Goal: Task Accomplishment & Management: Complete application form

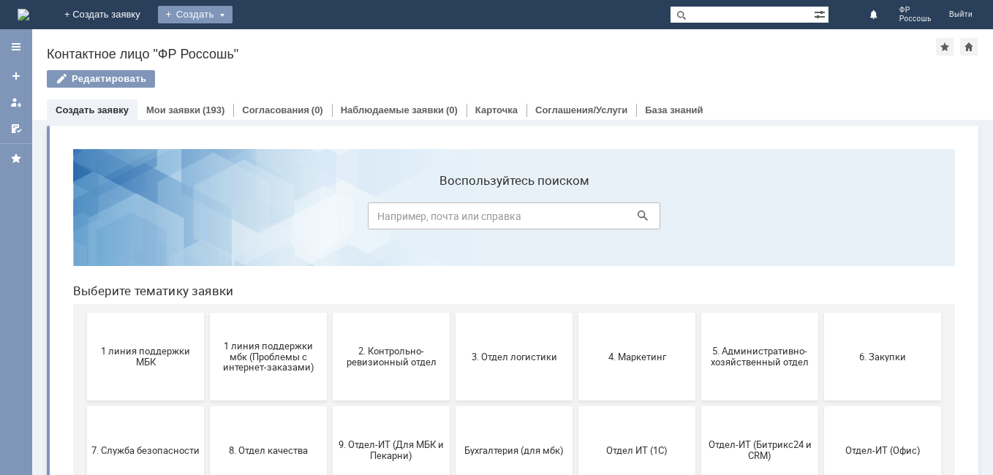
click at [232, 14] on div "Создать" at bounding box center [195, 15] width 75 height 18
click at [272, 43] on link "Заявка" at bounding box center [216, 44] width 111 height 18
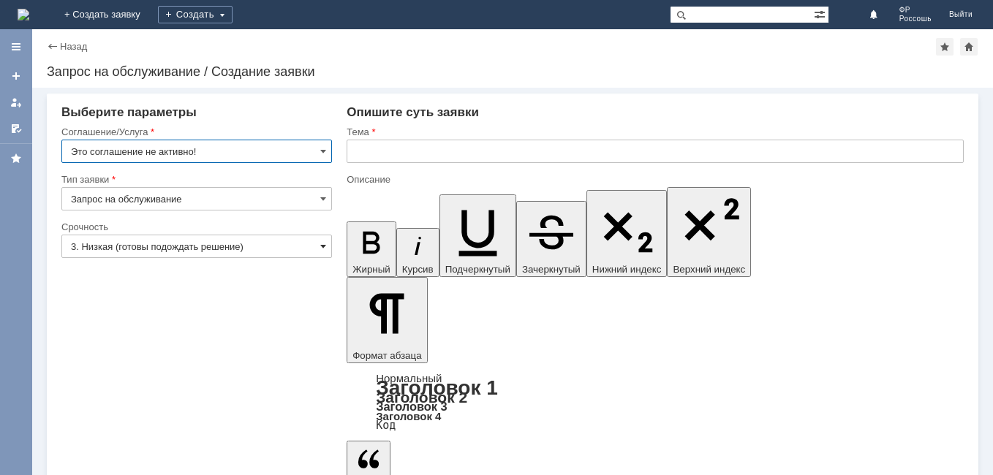
click at [322, 246] on span at bounding box center [323, 247] width 6 height 12
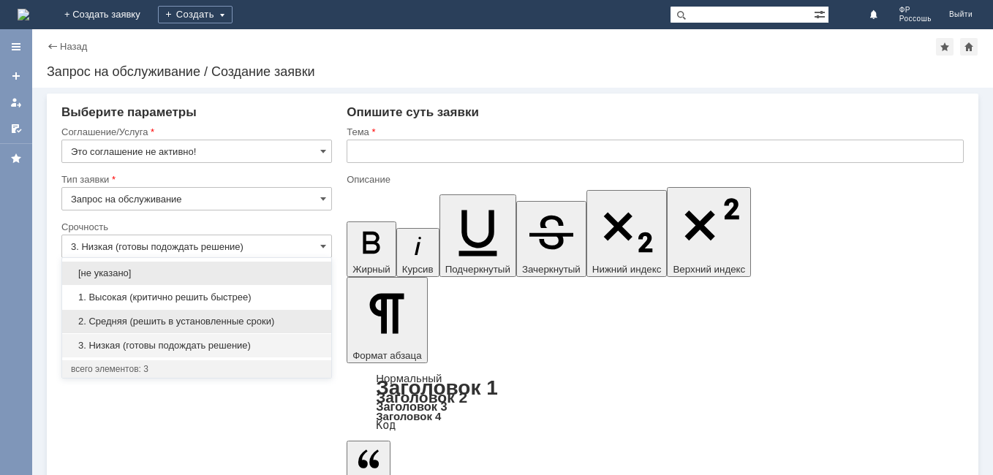
click at [257, 319] on span "2. Средняя (решить в установленные сроки)" at bounding box center [196, 322] width 251 height 12
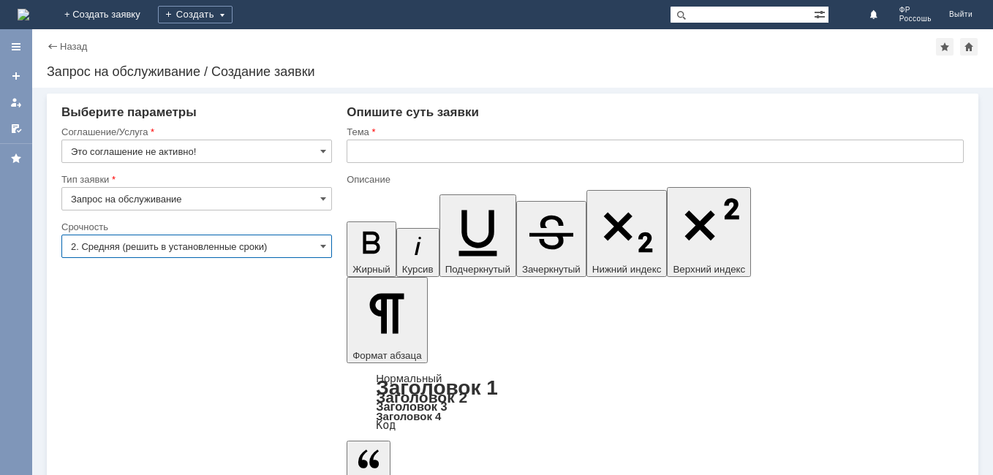
type input "2. Средняя (решить в установленные сроки)"
click at [363, 158] on input "text" at bounding box center [655, 151] width 617 height 23
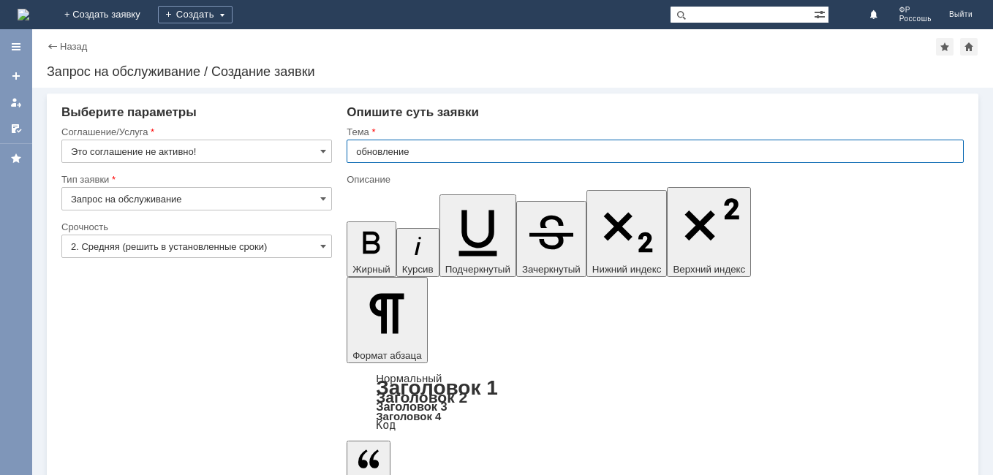
click at [363, 151] on input "обновление" at bounding box center [655, 151] width 617 height 23
type input "Обновление"
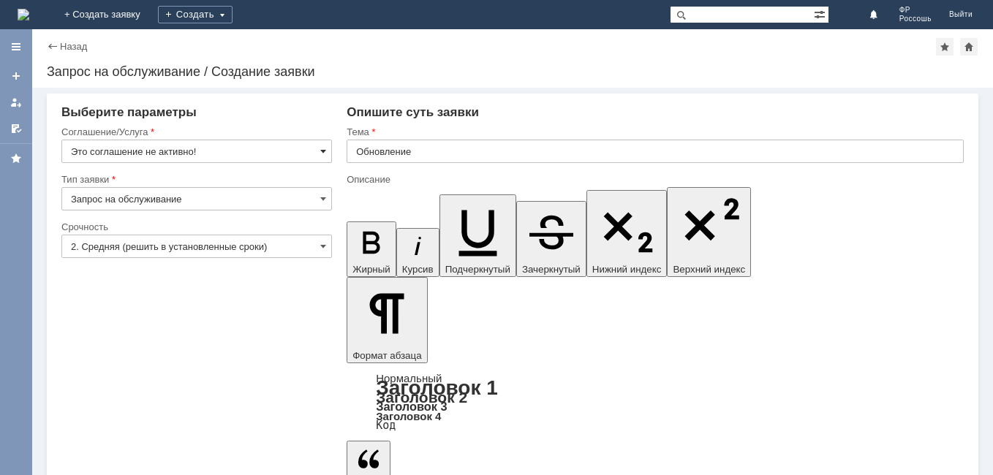
click at [325, 151] on span at bounding box center [323, 151] width 6 height 12
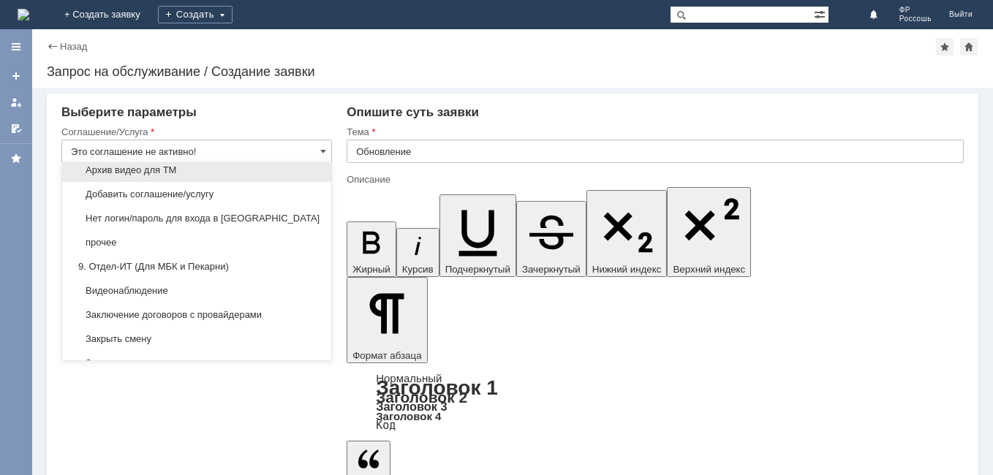
scroll to position [1322, 0]
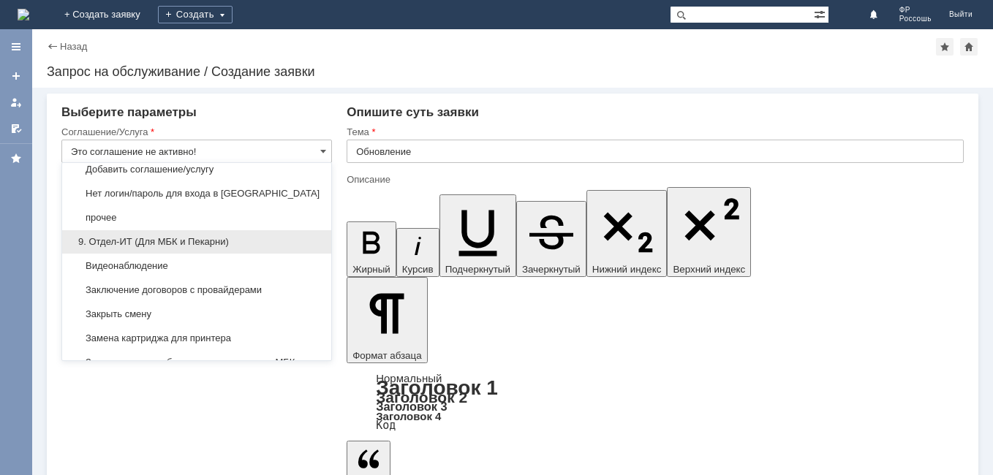
click at [211, 248] on span "9. Отдел-ИТ (Для МБК и Пекарни)" at bounding box center [196, 242] width 251 height 12
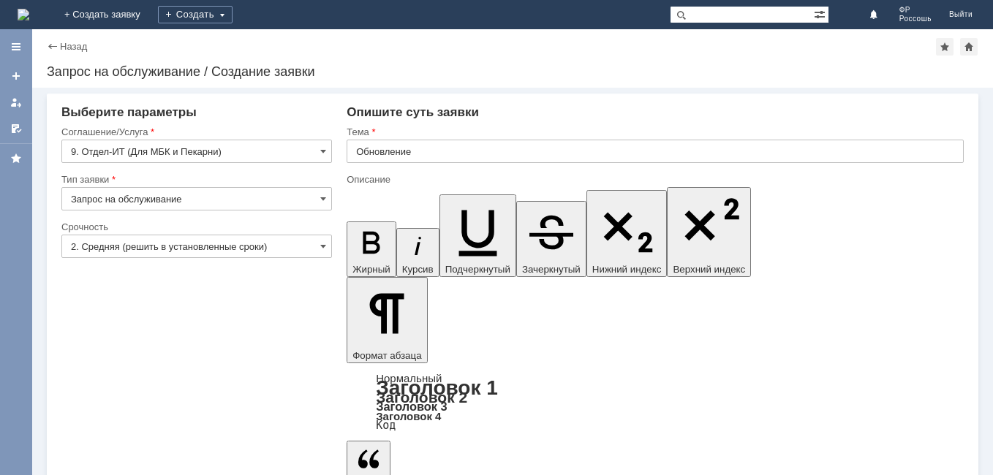
type input "9. Отдел-ИТ (Для МБК и Пекарни)"
drag, startPoint x: 611, startPoint y: 3997, endPoint x: 609, endPoint y: 4035, distance: 38.1
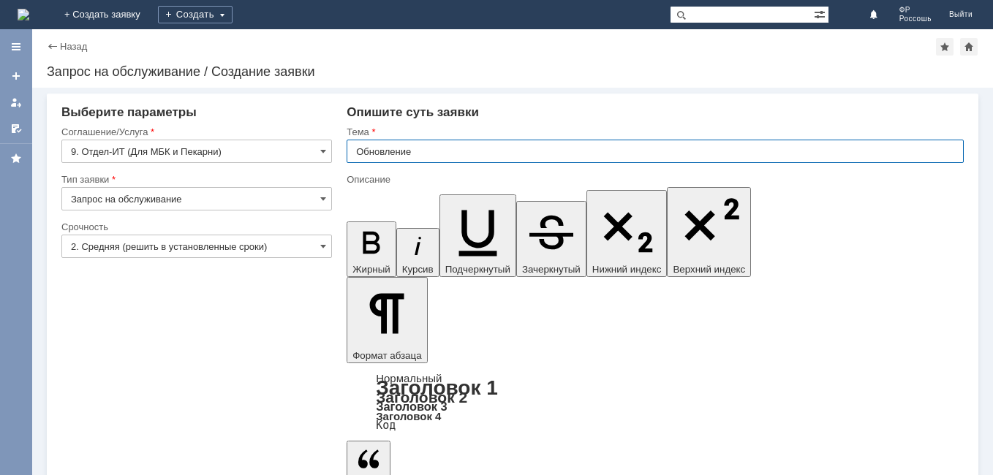
click at [412, 149] on input "Обновление" at bounding box center [655, 151] width 617 height 23
click at [417, 151] on input "Обновление" at bounding box center [655, 151] width 617 height 23
type input "Обновление 1С"
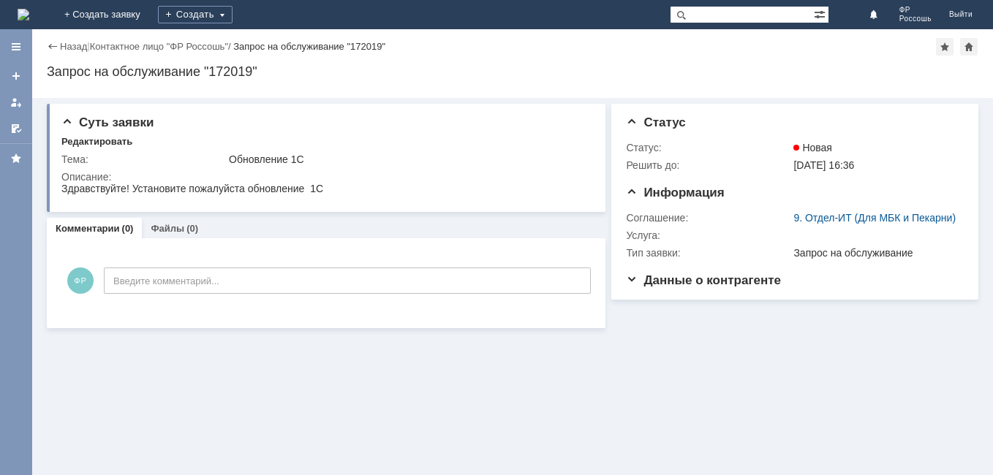
click at [55, 45] on div "Назад" at bounding box center [67, 46] width 40 height 11
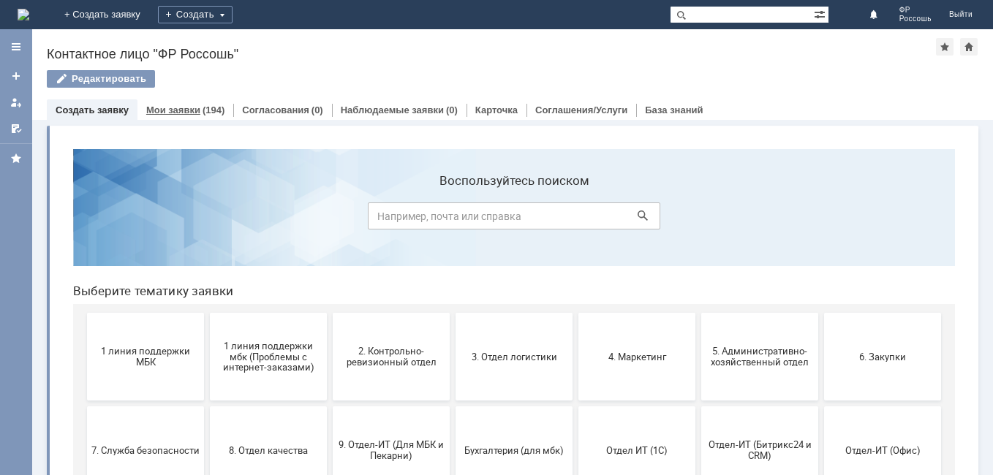
click at [166, 107] on link "Мои заявки" at bounding box center [173, 110] width 54 height 11
